Goal: Navigation & Orientation: Understand site structure

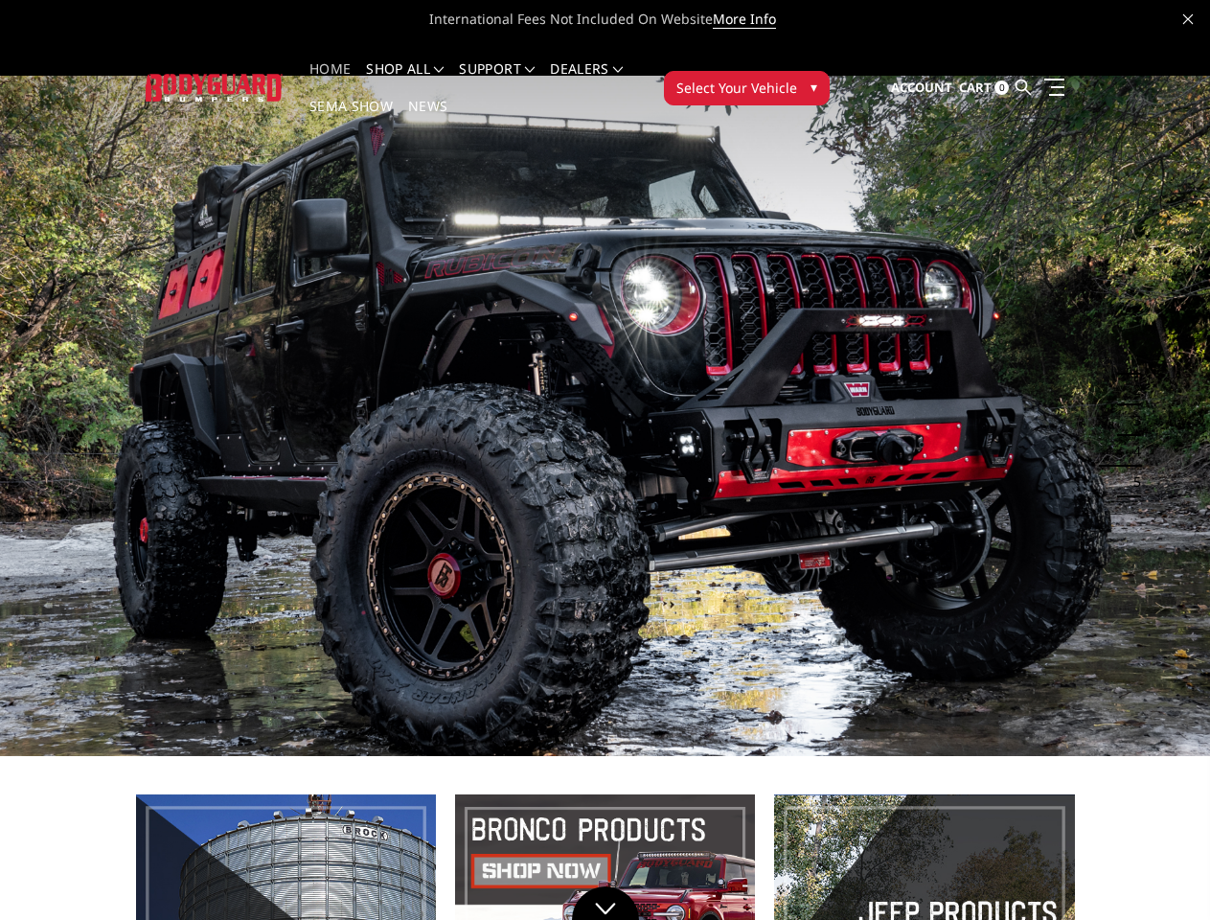
click at [515, 69] on li "Support FAQ Install Instructions Shipping Warranty Terms & Conditions Cancellat…" at bounding box center [496, 80] width 91 height 37
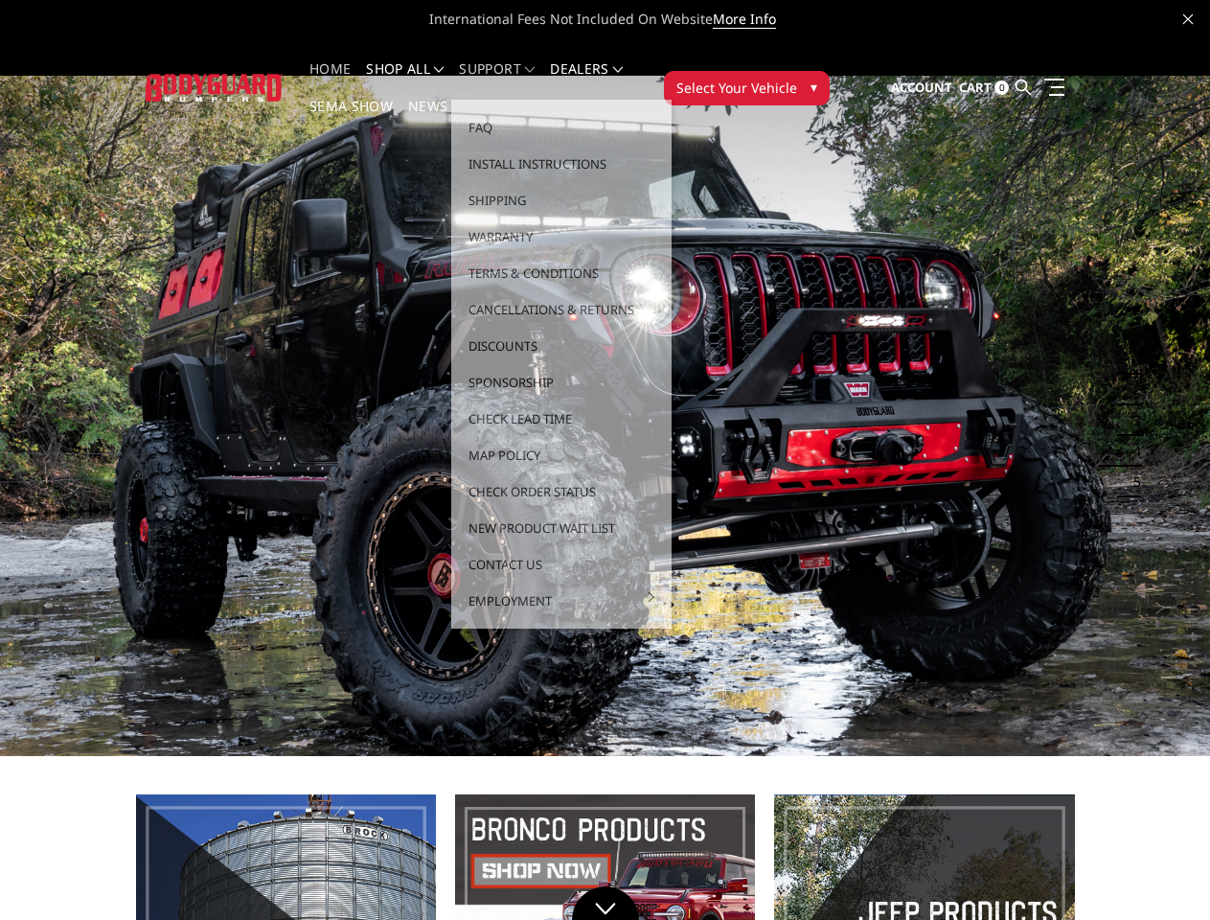
click at [515, 80] on li "Support FAQ Install Instructions Shipping Warranty Terms & Conditions Cancellat…" at bounding box center [496, 80] width 91 height 37
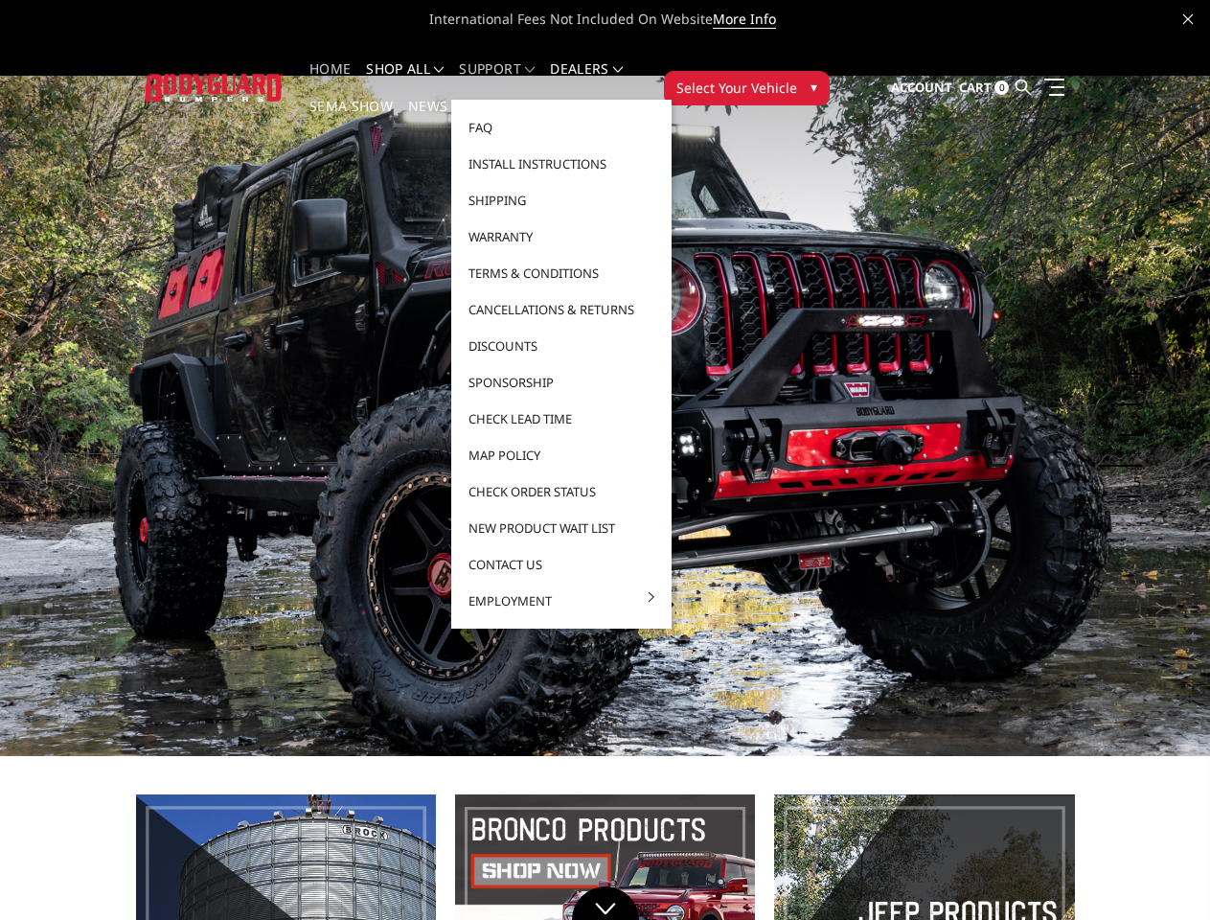
click at [797, 78] on span "Select Your Vehicle" at bounding box center [736, 88] width 121 height 20
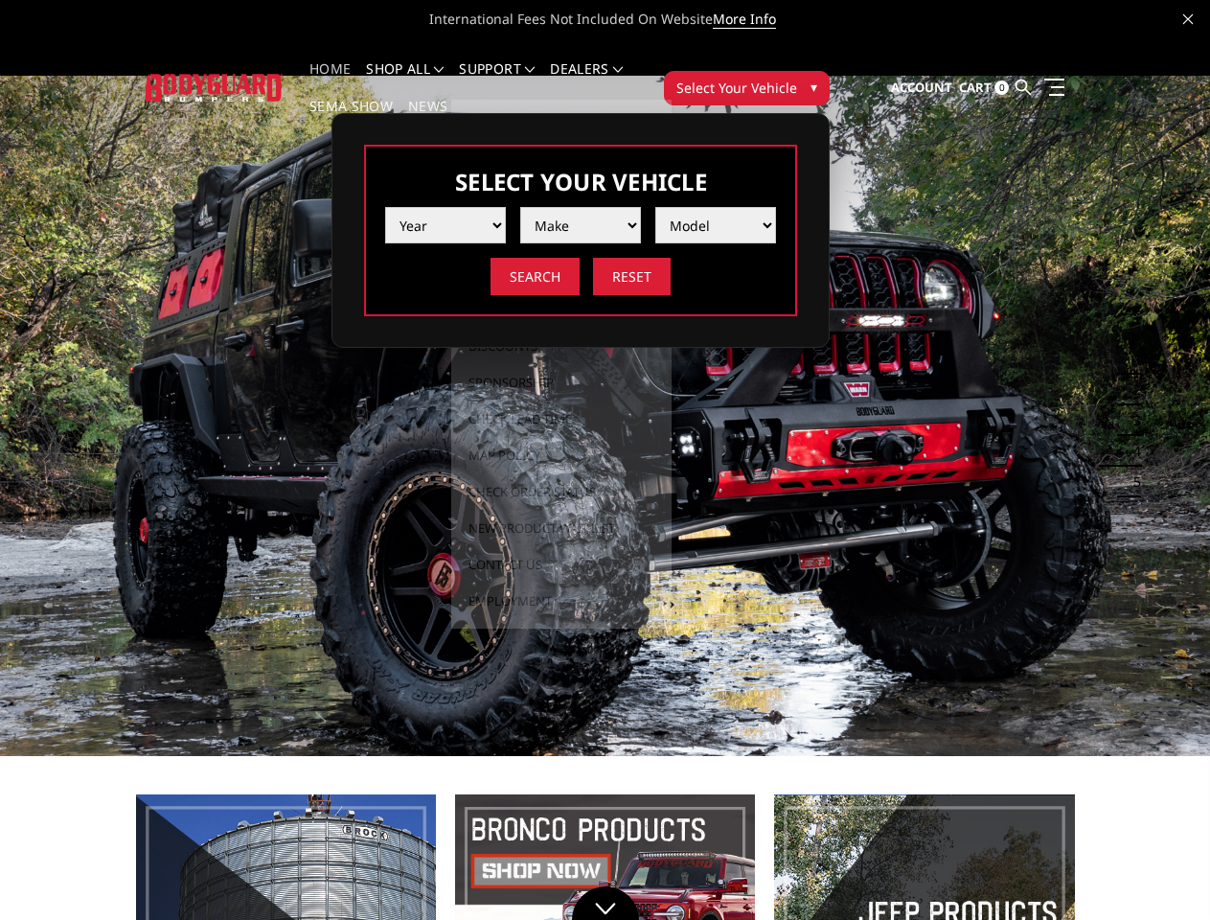
click at [797, 78] on span "Select Your Vehicle" at bounding box center [736, 88] width 121 height 20
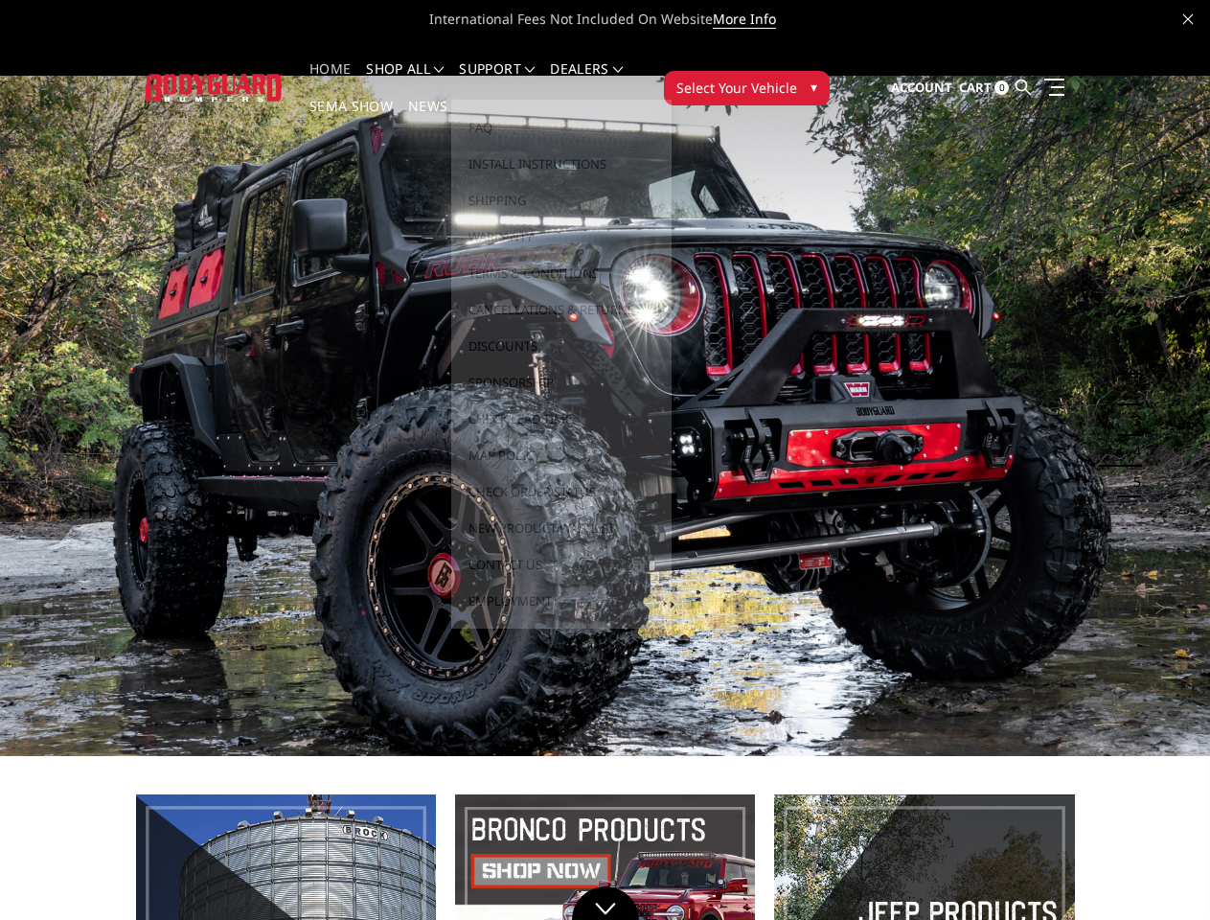
click at [1126, 344] on button "1" at bounding box center [1131, 359] width 19 height 31
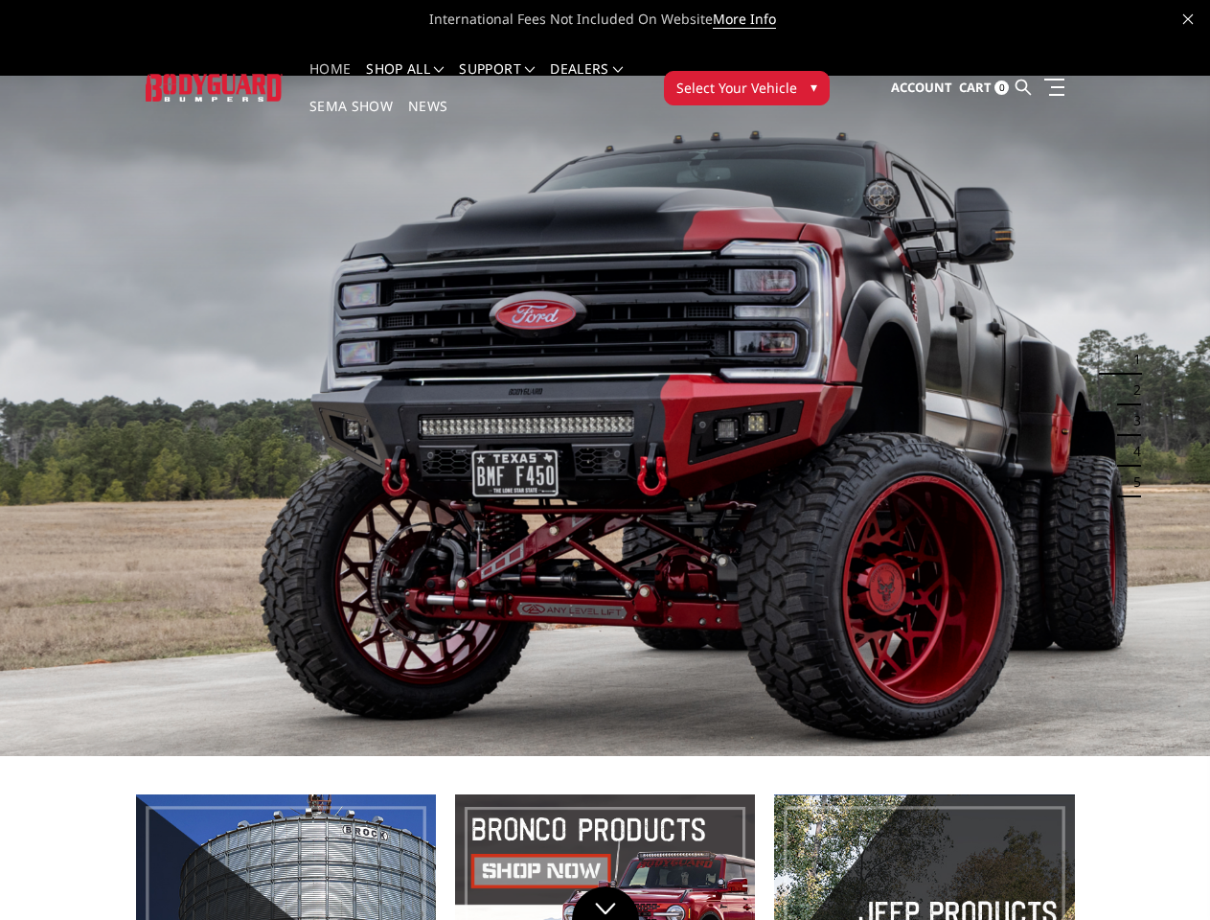
click at [1131, 344] on button "1" at bounding box center [1131, 359] width 19 height 31
click at [1126, 375] on button "2" at bounding box center [1131, 390] width 19 height 31
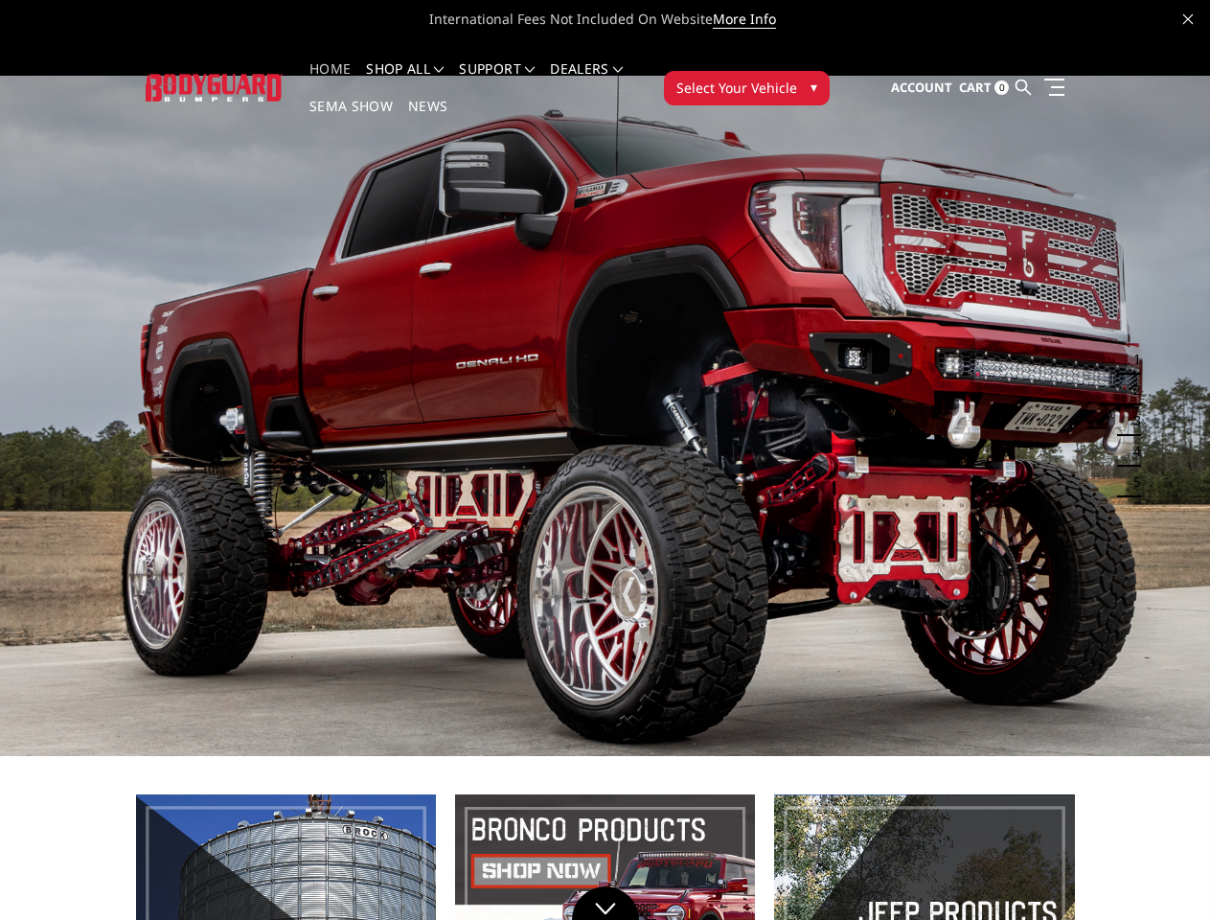
click at [1131, 375] on button "2" at bounding box center [1131, 390] width 19 height 31
click at [1126, 405] on button "3" at bounding box center [1131, 420] width 19 height 31
click at [1131, 405] on button "3" at bounding box center [1131, 420] width 19 height 31
